Goal: Find specific page/section: Find specific page/section

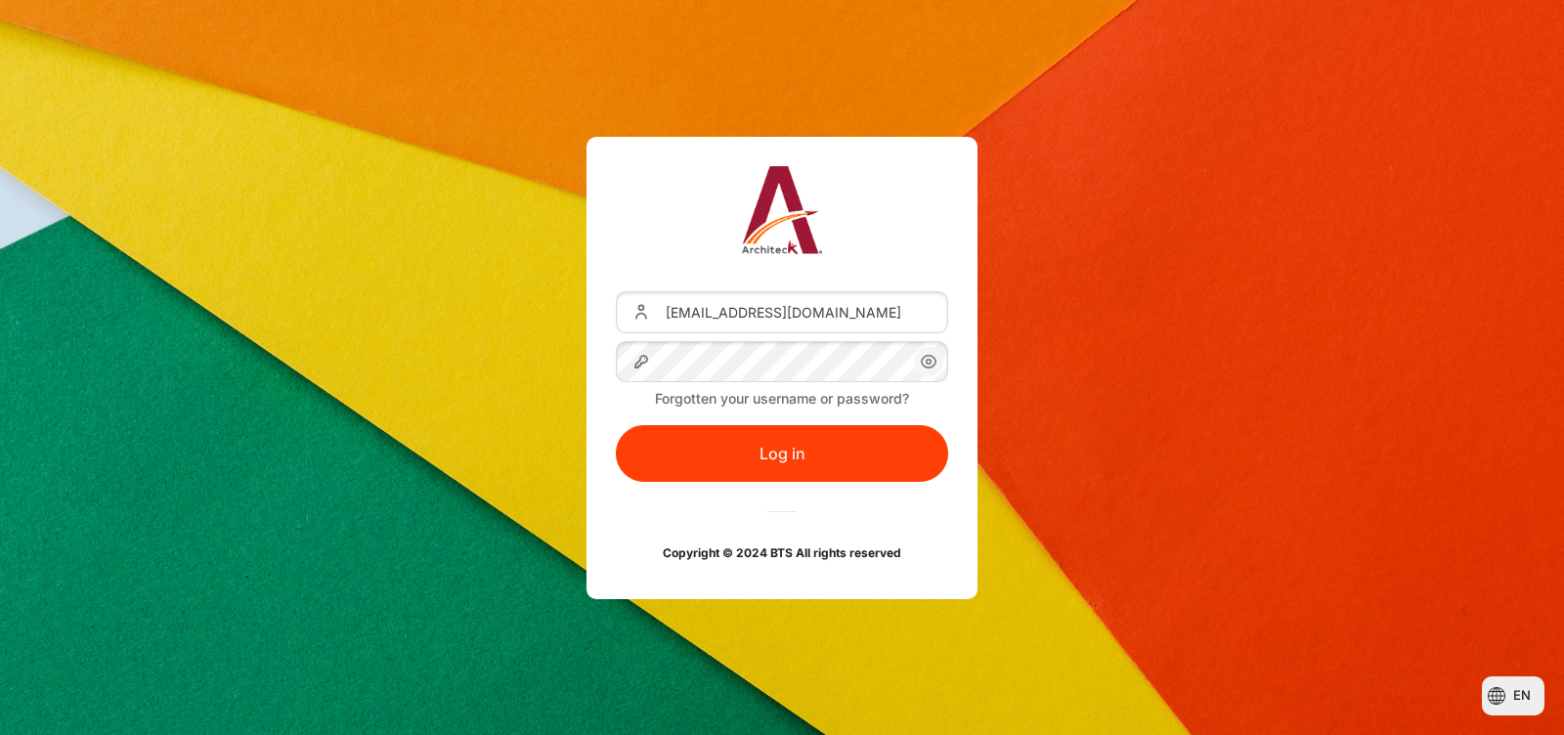
click at [922, 359] on icon "Content" at bounding box center [929, 361] width 15 height 13
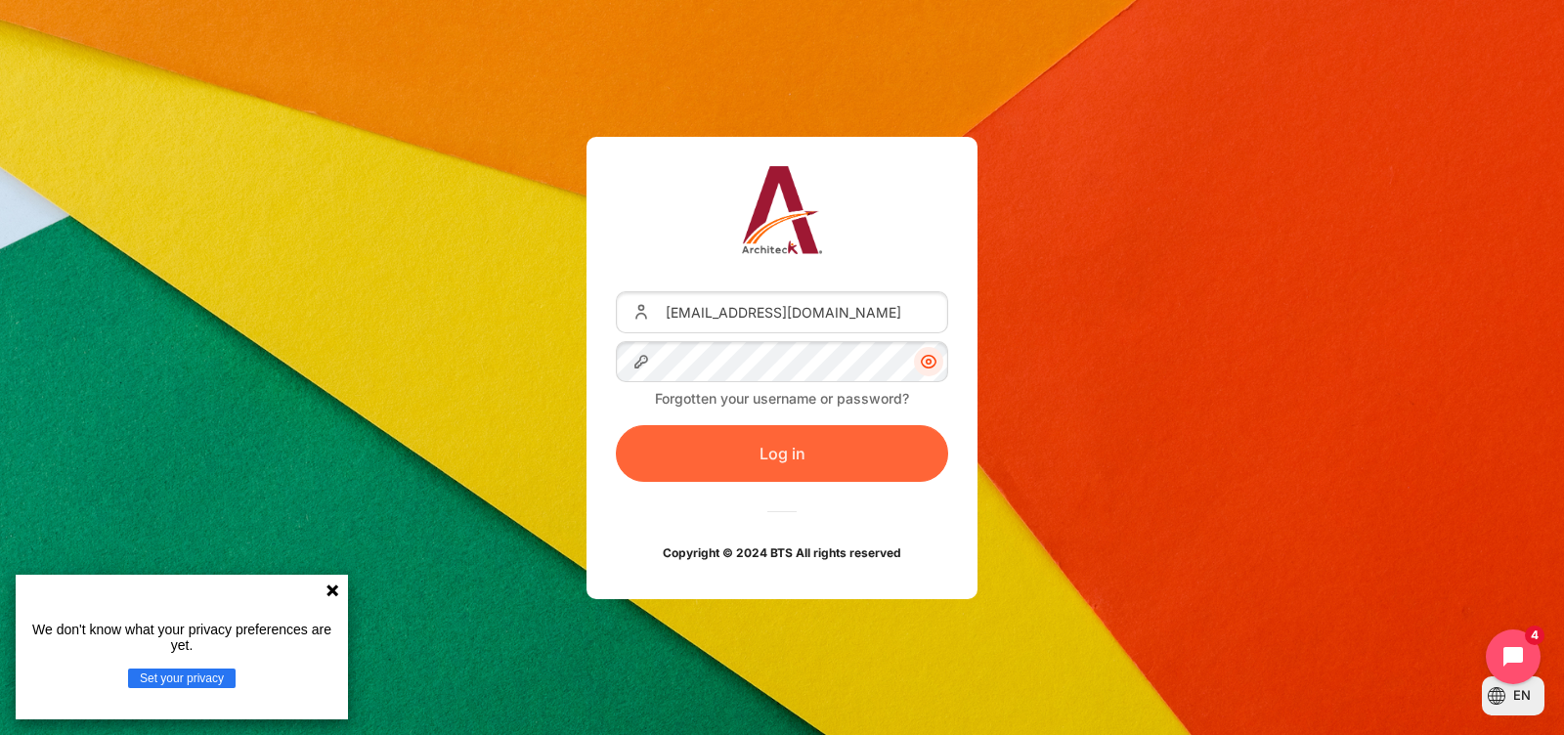
click at [817, 454] on button "Log in" at bounding box center [782, 453] width 332 height 57
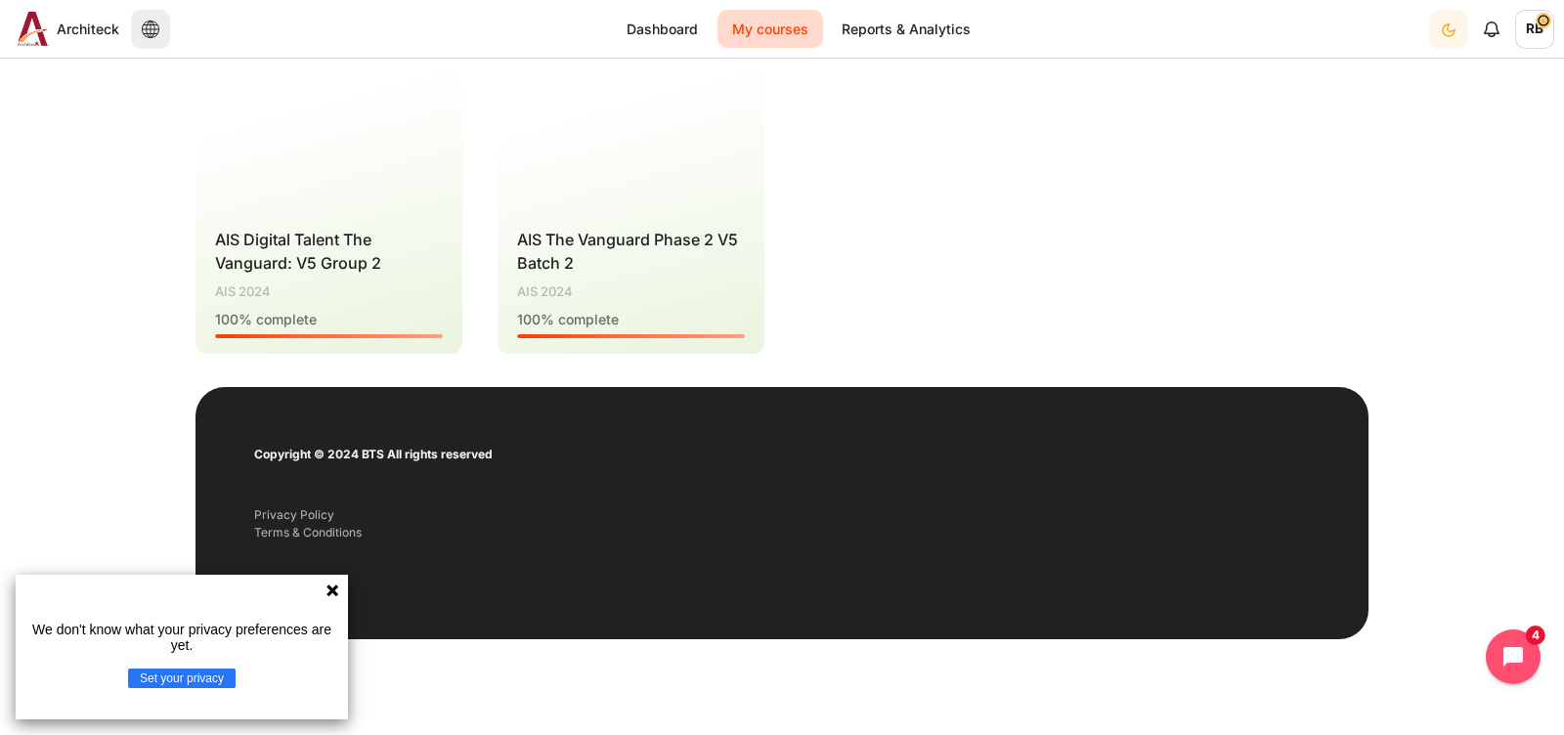
scroll to position [311, 0]
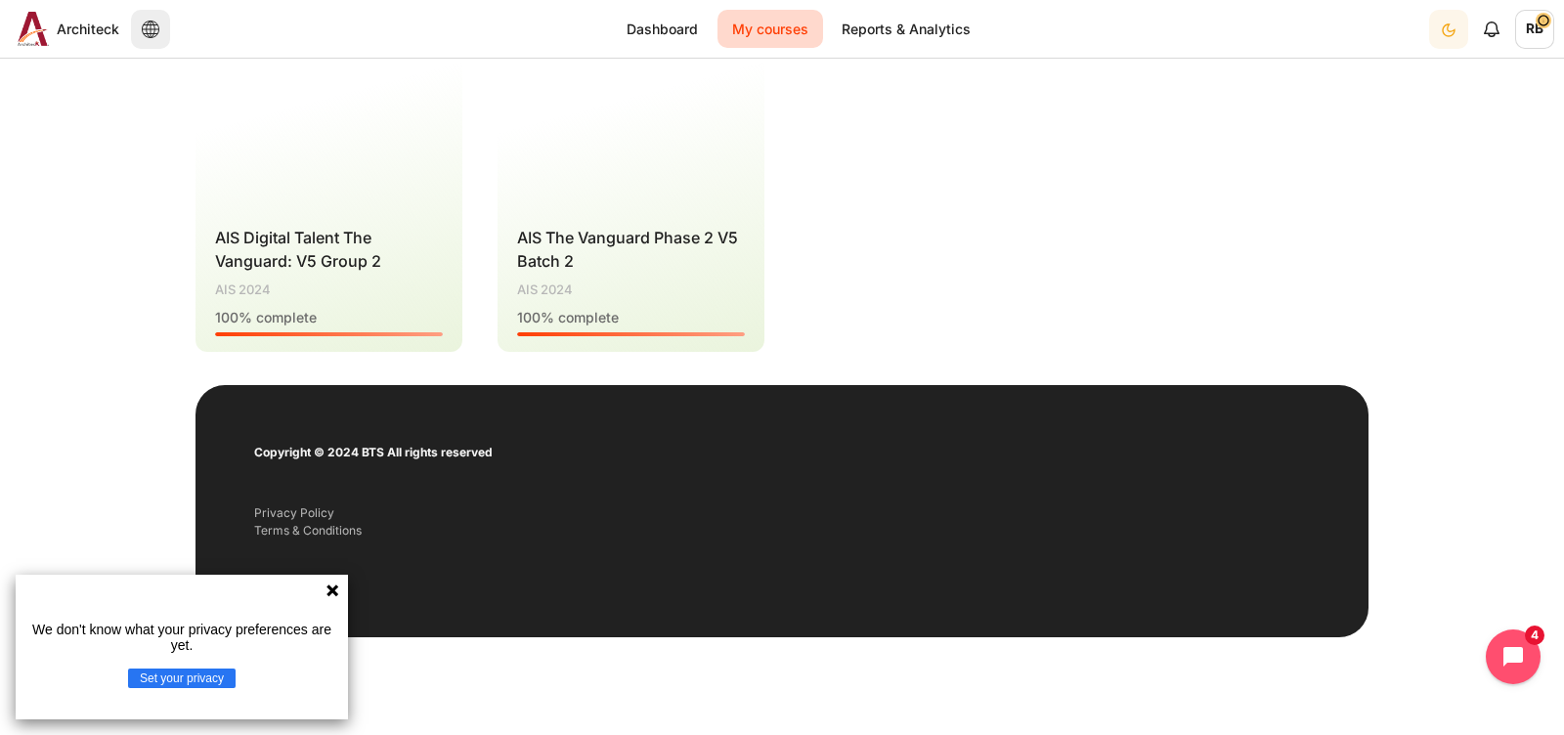
click at [331, 598] on div "We don't know what your privacy preferences are yet. Set your privacy" at bounding box center [182, 647] width 332 height 145
click at [332, 592] on icon at bounding box center [332, 590] width 12 height 12
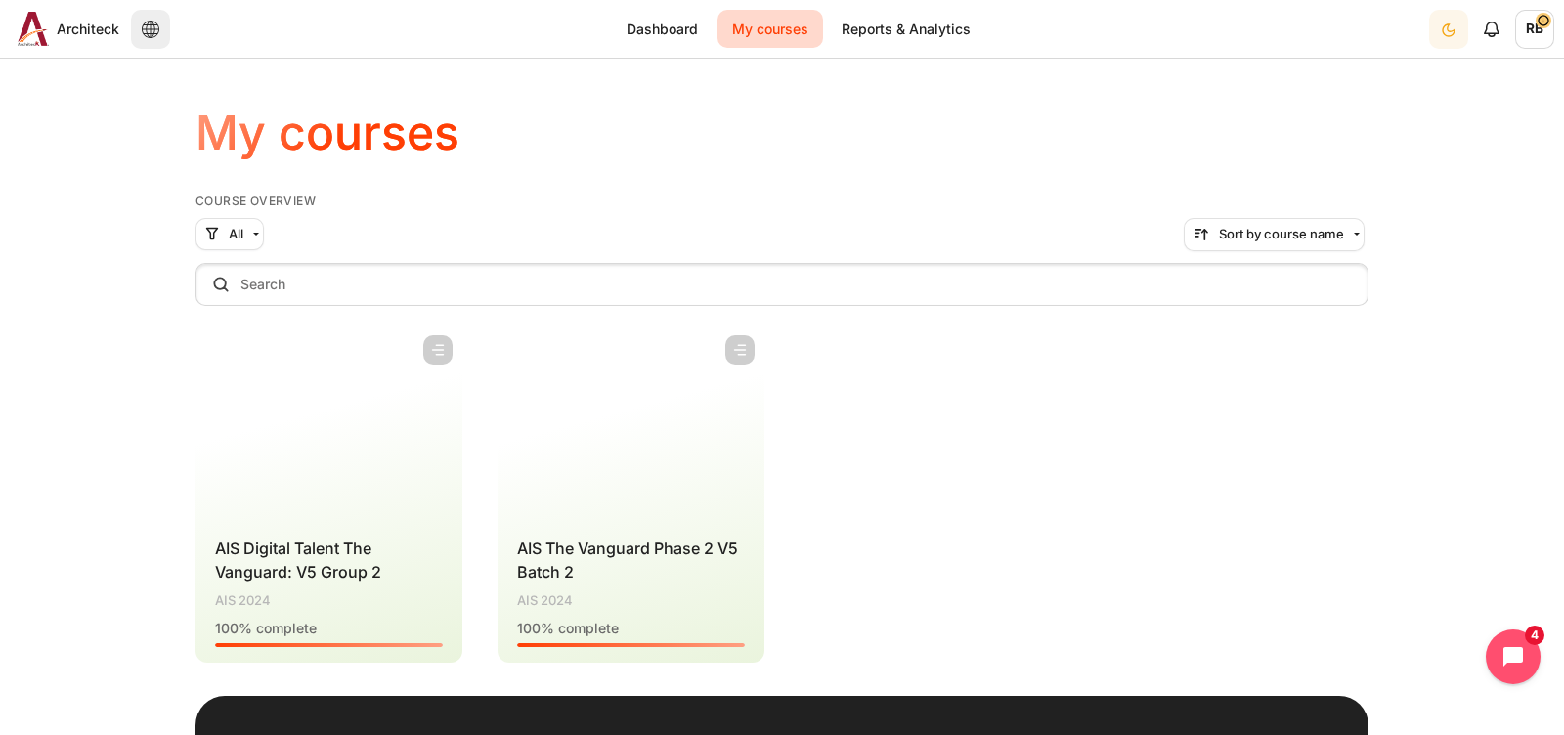
scroll to position [0, 0]
click at [549, 408] on figure "Content" at bounding box center [630, 422] width 267 height 195
